Goal: Task Accomplishment & Management: Use online tool/utility

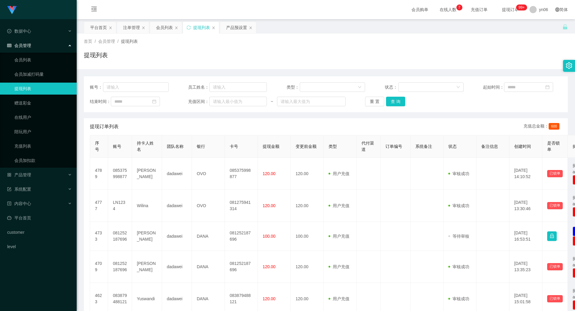
click at [243, 28] on div "产品预设置" at bounding box center [236, 27] width 21 height 11
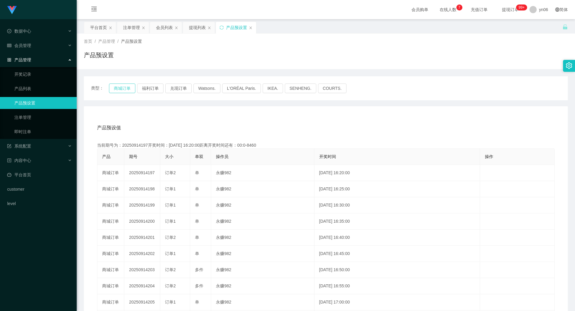
click at [120, 89] on button "商城订单" at bounding box center [122, 89] width 26 height 10
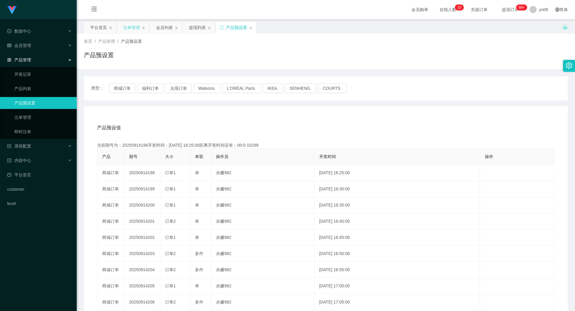
click at [134, 22] on div "注单管理" at bounding box center [131, 27] width 17 height 11
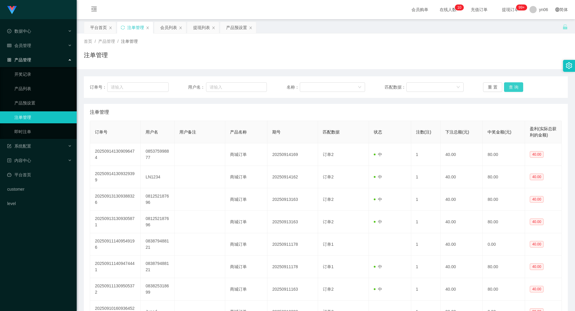
click at [516, 89] on button "查 询" at bounding box center [513, 87] width 19 height 10
click at [516, 89] on div "重 置 查 询" at bounding box center [522, 87] width 79 height 10
click at [516, 89] on button "查 询" at bounding box center [513, 87] width 19 height 10
click at [516, 89] on div "重 置 查 询" at bounding box center [522, 87] width 79 height 10
click at [514, 88] on button "查 询" at bounding box center [517, 87] width 26 height 10
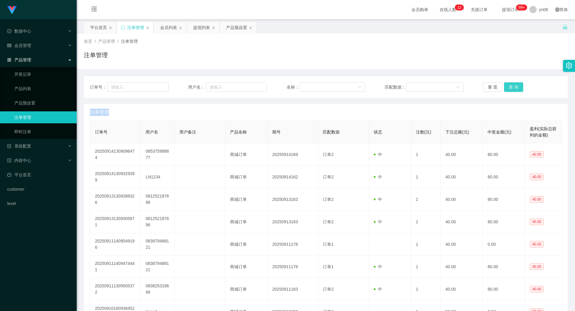
click at [514, 83] on button "查 询" at bounding box center [513, 87] width 19 height 10
click at [514, 83] on div "重 置 查 询" at bounding box center [522, 87] width 79 height 10
click at [514, 83] on button "查 询" at bounding box center [517, 87] width 26 height 10
click at [514, 83] on button "查 询" at bounding box center [513, 87] width 19 height 10
click at [514, 84] on div "重 置 查 询" at bounding box center [522, 87] width 79 height 10
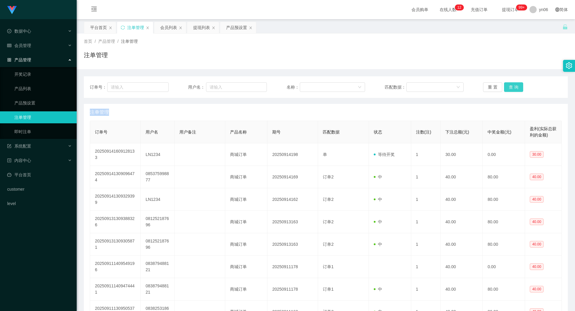
click at [514, 84] on button "查 询" at bounding box center [513, 87] width 19 height 10
click at [514, 84] on div "重 置 查 询" at bounding box center [522, 87] width 79 height 10
click at [511, 87] on button "查 询" at bounding box center [513, 87] width 19 height 10
click at [510, 87] on div "重 置 查 询" at bounding box center [522, 87] width 79 height 10
click at [510, 87] on button "查 询" at bounding box center [517, 87] width 26 height 10
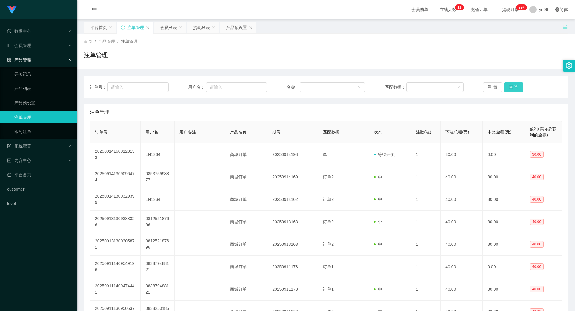
click at [516, 89] on button "查 询" at bounding box center [513, 87] width 19 height 10
click at [514, 89] on div "重 置 查 询" at bounding box center [522, 87] width 79 height 10
click at [514, 89] on button "查 询" at bounding box center [517, 87] width 26 height 10
click at [514, 89] on div "重 置 查 询" at bounding box center [522, 87] width 79 height 10
click at [514, 86] on button "查 询" at bounding box center [513, 87] width 19 height 10
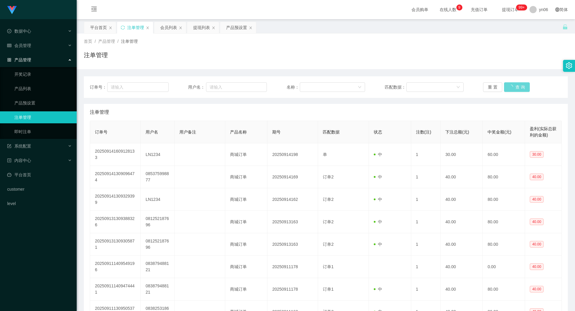
click at [513, 86] on div "重 置 查 询" at bounding box center [522, 87] width 79 height 10
click at [513, 86] on button "查 询" at bounding box center [513, 87] width 19 height 10
click at [204, 29] on div "提现列表" at bounding box center [201, 27] width 17 height 11
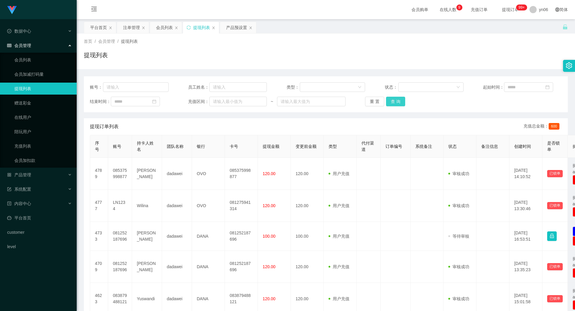
click at [401, 98] on button "查 询" at bounding box center [395, 102] width 19 height 10
click at [401, 98] on div "重 置 查 询" at bounding box center [404, 102] width 79 height 10
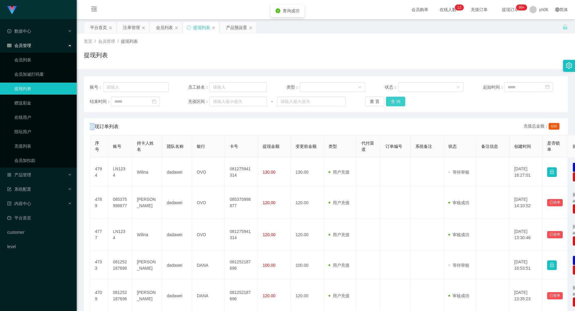
click at [401, 98] on button "查 询" at bounding box center [395, 102] width 19 height 10
click at [401, 98] on div "重 置 查 询" at bounding box center [404, 102] width 79 height 10
click at [401, 98] on button "查 询" at bounding box center [399, 102] width 26 height 10
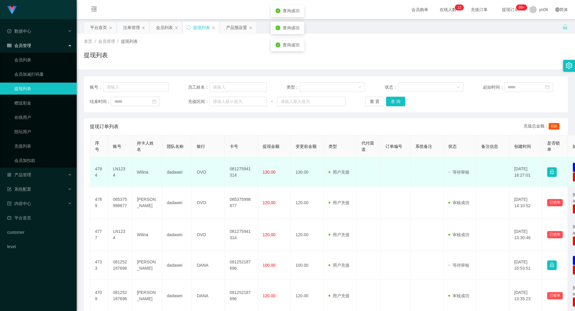
click at [112, 167] on td "LN1234" at bounding box center [120, 172] width 24 height 29
click at [115, 169] on td "LN1234" at bounding box center [120, 172] width 24 height 29
copy td "LN1234"
